Goal: Task Accomplishment & Management: Manage account settings

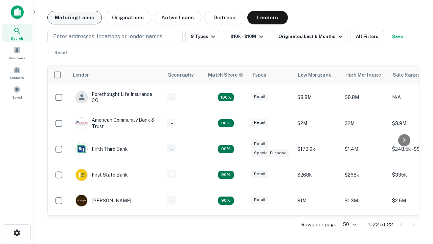
click at [74, 18] on button "Maturing Loans" at bounding box center [74, 18] width 54 height 14
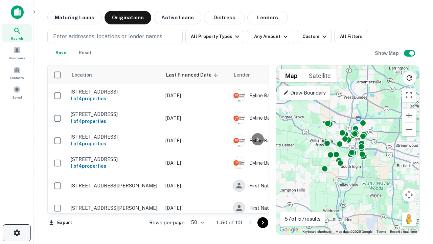
click at [17, 232] on icon "button" at bounding box center [17, 232] width 8 height 8
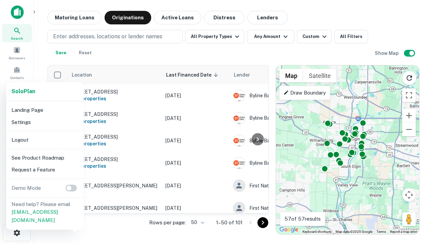
click at [45, 139] on li "Logout" at bounding box center [45, 140] width 72 height 12
